Goal: Check status

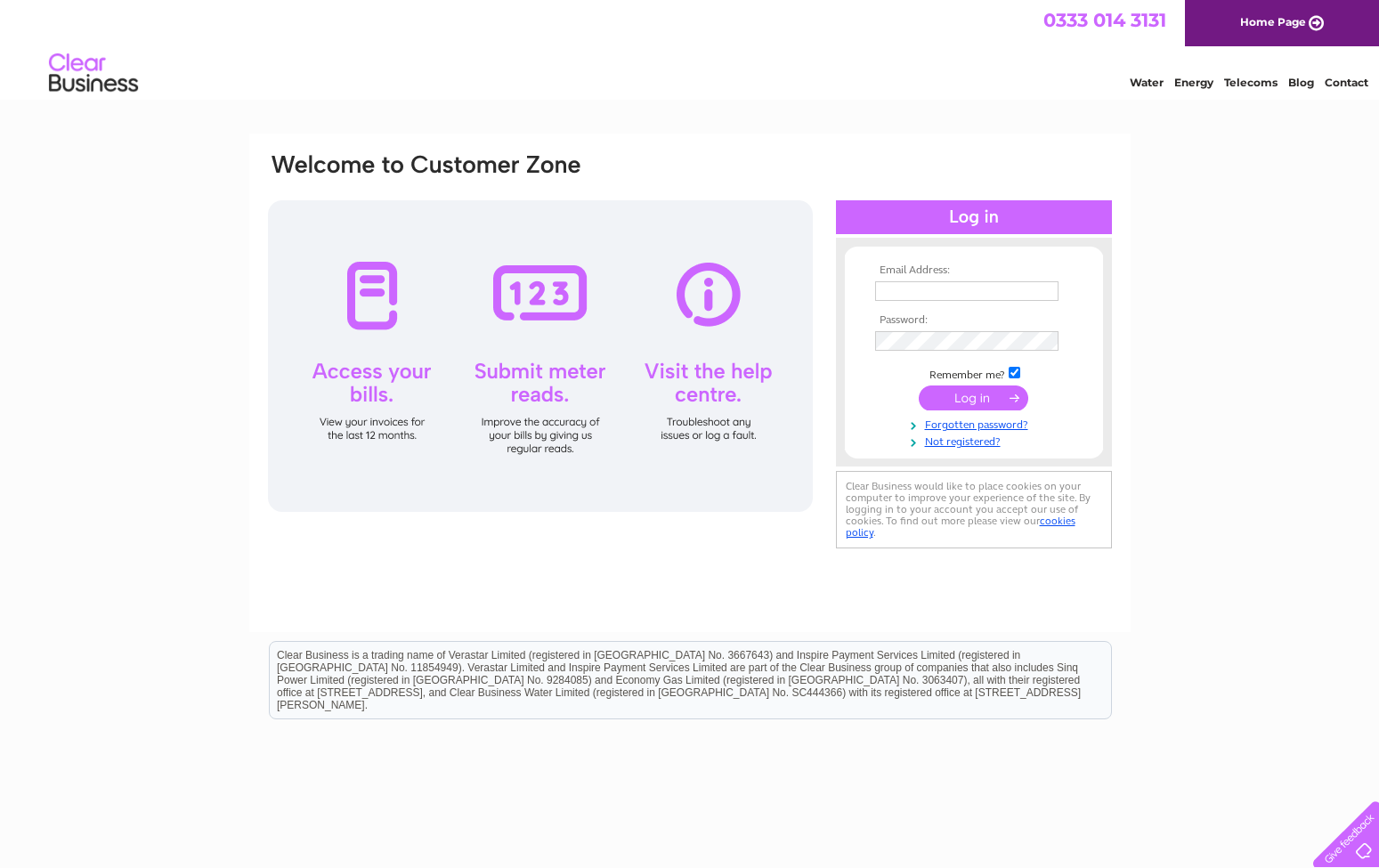
type input "[EMAIL_ADDRESS][PERSON_NAME][DOMAIN_NAME]"
click at [961, 396] on input "submit" at bounding box center [974, 398] width 109 height 25
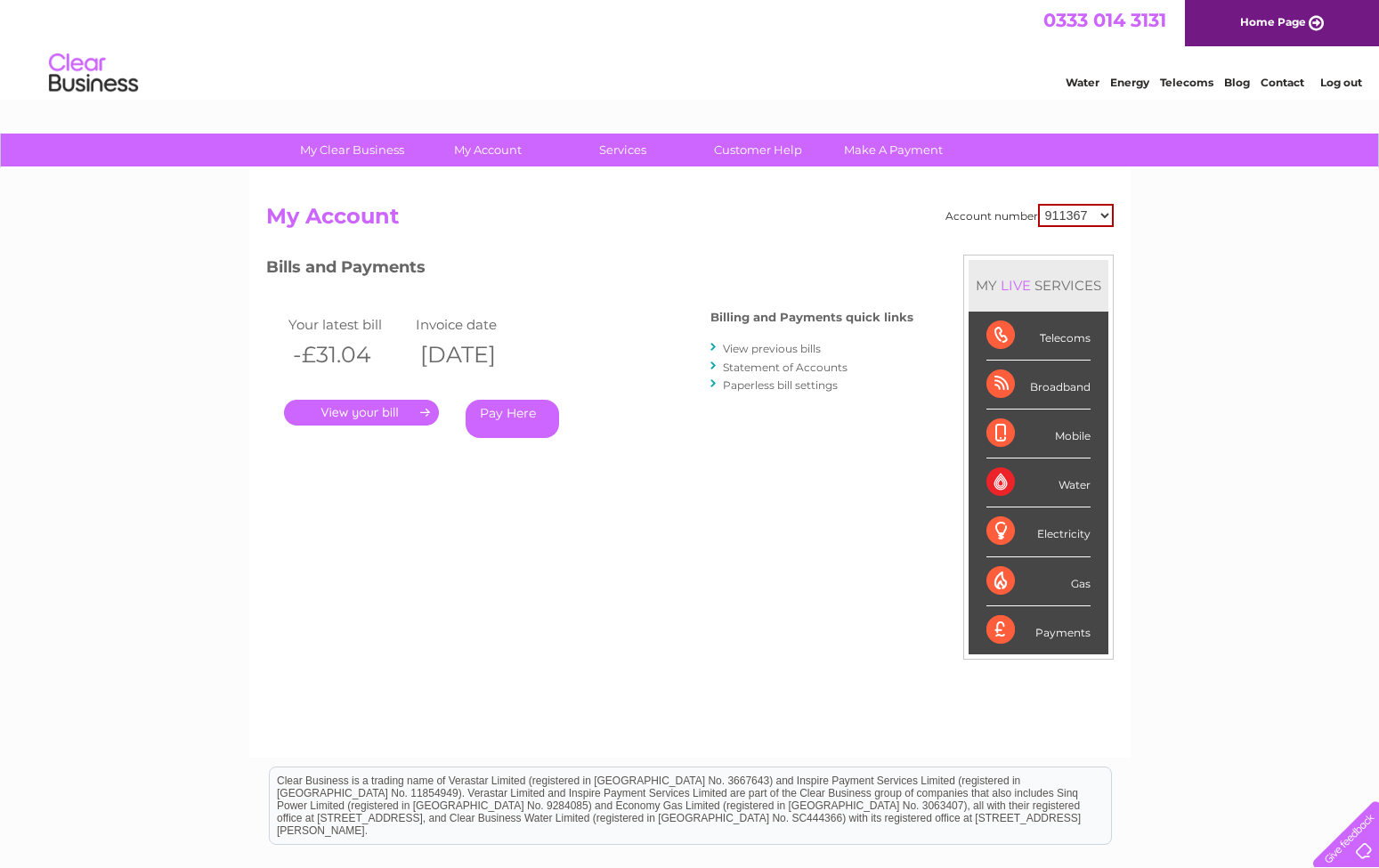
click at [1107, 220] on select "911367 922915 927535 971923 980176 980177 991309 991588 991738 991825 993673 99…" at bounding box center [1076, 215] width 76 height 23
select select "997053"
click at [1038, 204] on select "911367 922915 927535 971923 980176 980177 991309 991588 991738 991825 993673 99…" at bounding box center [1076, 215] width 76 height 23
click at [783, 365] on link "Statement of Accounts" at bounding box center [785, 367] width 125 height 14
